Goal: Download file/media

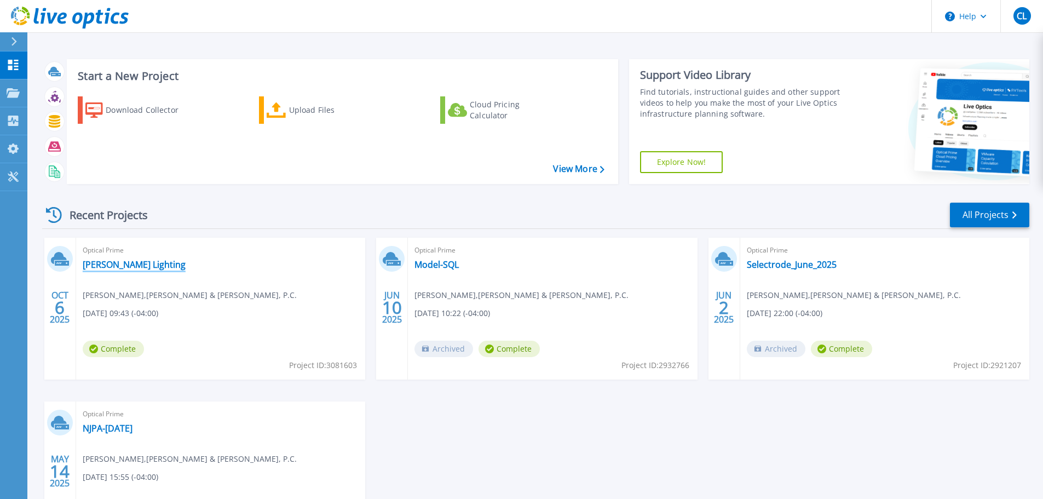
click at [107, 264] on link "[PERSON_NAME] Lighting" at bounding box center [134, 264] width 103 height 11
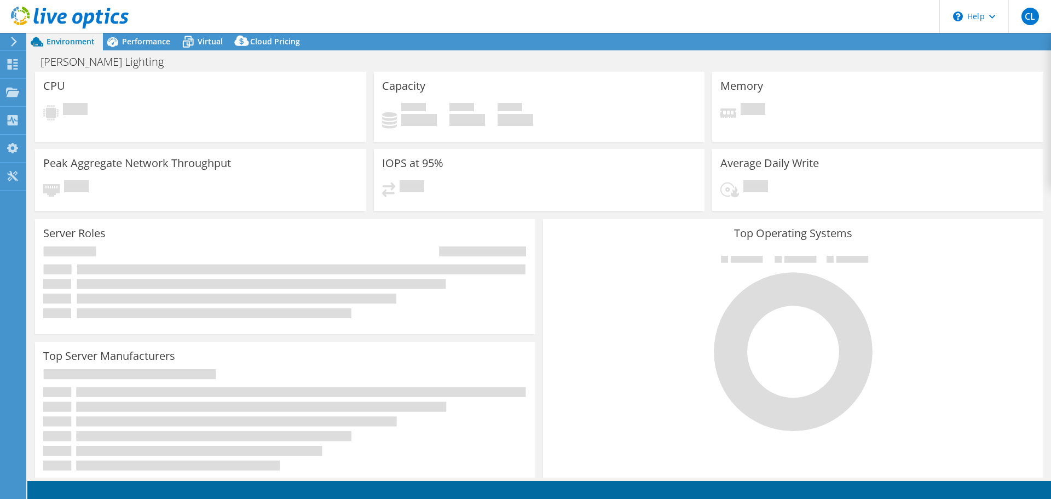
select select "USD"
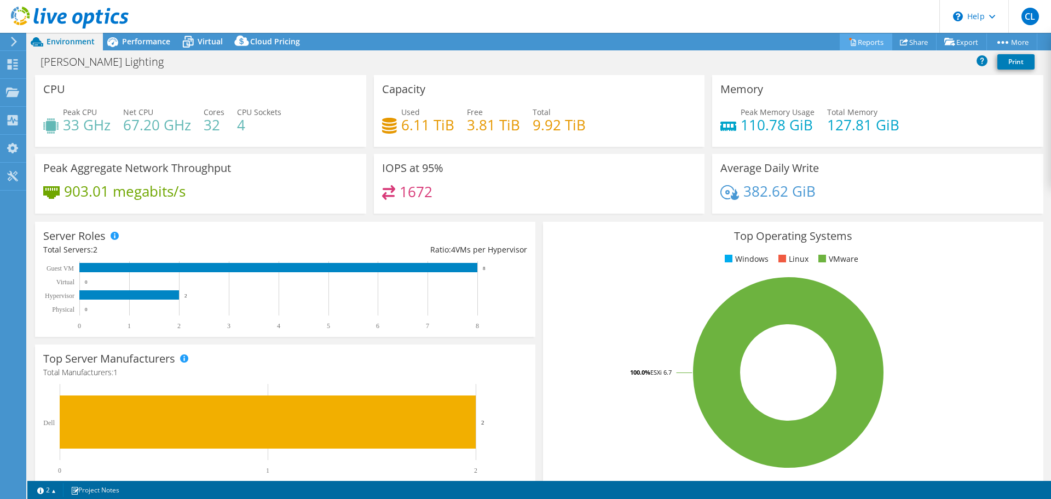
click at [862, 40] on link "Reports" at bounding box center [866, 41] width 53 height 17
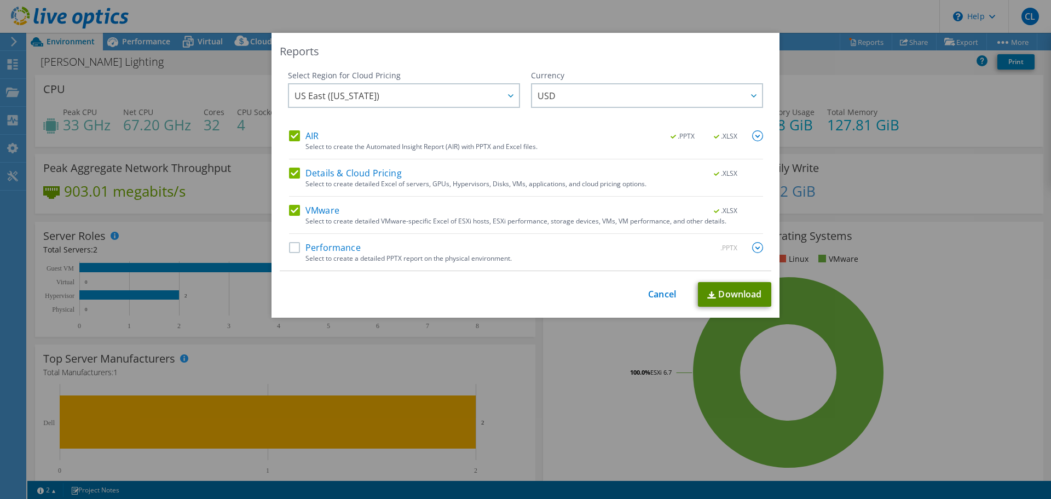
click at [730, 291] on link "Download" at bounding box center [734, 294] width 73 height 25
